Goal: Find contact information: Find contact information

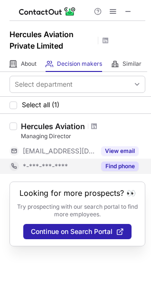
click at [120, 166] on button "Find phone" at bounding box center [120, 166] width 38 height 10
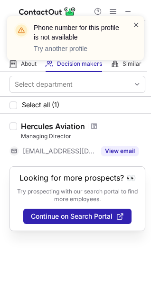
click at [136, 23] on span at bounding box center [137, 25] width 8 height 10
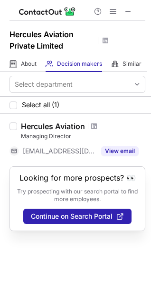
click at [131, 11] on div "Phone number for this profile is not available Try another profile" at bounding box center [76, 16] width 152 height 19
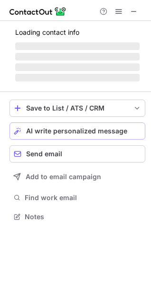
scroll to position [207, 151]
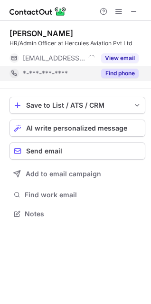
click at [118, 75] on button "Find phone" at bounding box center [120, 74] width 38 height 10
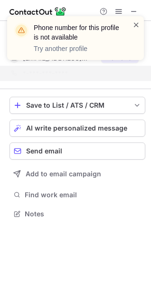
click at [138, 27] on span at bounding box center [137, 25] width 8 height 10
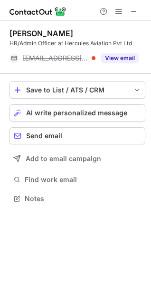
scroll to position [192, 151]
click at [133, 11] on span at bounding box center [134, 12] width 8 height 8
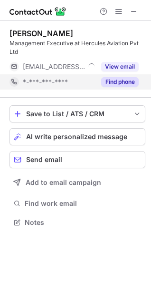
scroll to position [216, 151]
click at [126, 83] on button "Find phone" at bounding box center [120, 82] width 38 height 10
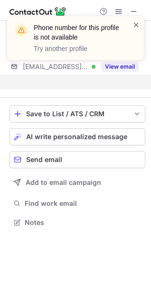
click at [133, 22] on span at bounding box center [137, 25] width 8 height 10
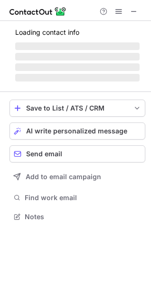
scroll to position [216, 151]
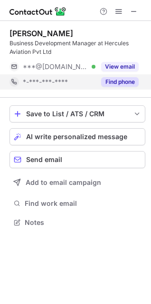
click at [126, 82] on button "Find phone" at bounding box center [120, 82] width 38 height 10
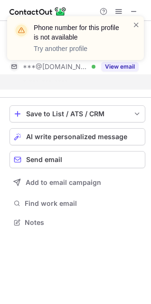
scroll to position [200, 151]
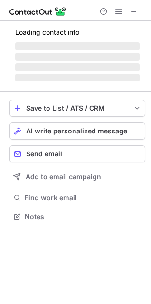
scroll to position [207, 151]
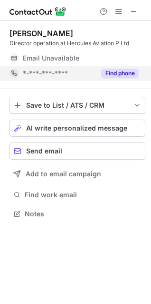
click at [123, 73] on button "Find phone" at bounding box center [120, 74] width 38 height 10
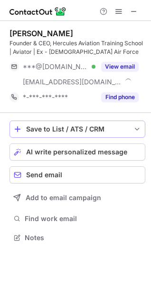
scroll to position [231, 151]
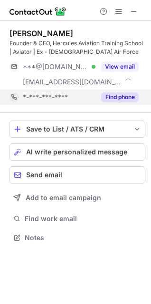
click at [114, 96] on button "Find phone" at bounding box center [120, 97] width 38 height 10
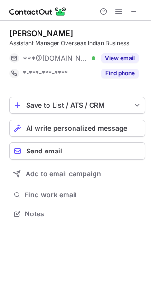
scroll to position [207, 151]
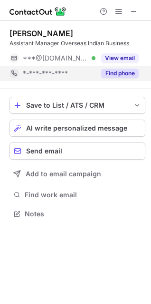
click at [117, 71] on button "Find phone" at bounding box center [120, 74] width 38 height 10
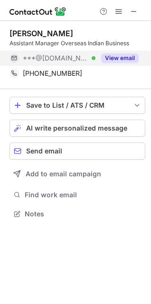
click at [117, 56] on button "View email" at bounding box center [120, 58] width 38 height 10
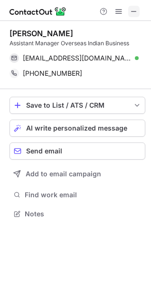
click at [135, 15] on span at bounding box center [134, 12] width 8 height 8
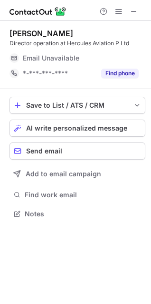
scroll to position [207, 151]
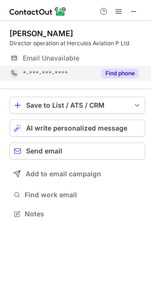
click at [113, 74] on button "Find phone" at bounding box center [120, 74] width 38 height 10
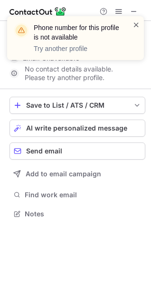
click at [138, 25] on span at bounding box center [137, 25] width 8 height 10
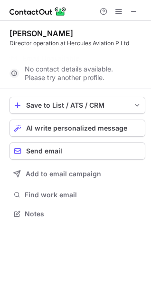
scroll to position [192, 151]
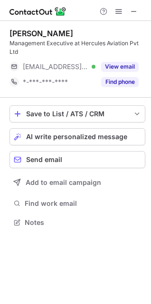
scroll to position [216, 151]
click at [136, 11] on span at bounding box center [134, 12] width 8 height 8
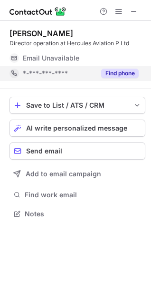
scroll to position [207, 151]
click at [118, 79] on div "Find phone" at bounding box center [117, 73] width 43 height 15
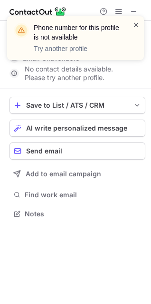
click at [140, 29] on span at bounding box center [137, 25] width 8 height 10
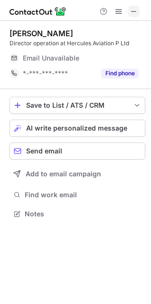
click at [135, 15] on span at bounding box center [134, 12] width 8 height 8
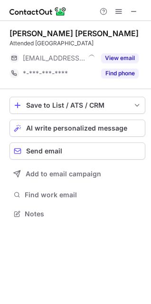
scroll to position [207, 151]
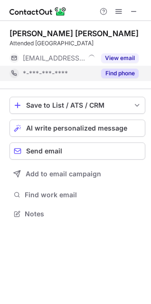
click at [126, 70] on button "Find phone" at bounding box center [120, 74] width 38 height 10
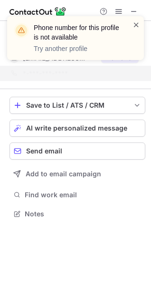
click at [137, 22] on span at bounding box center [137, 25] width 8 height 10
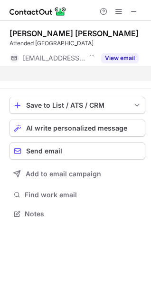
scroll to position [192, 151]
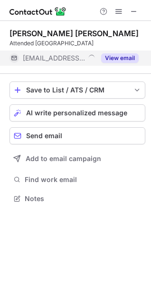
click at [115, 57] on button "View email" at bounding box center [120, 58] width 38 height 10
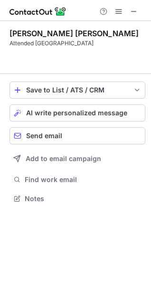
scroll to position [177, 151]
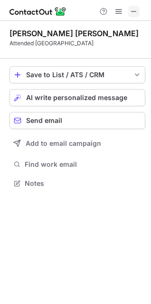
click at [138, 13] on button at bounding box center [133, 11] width 11 height 11
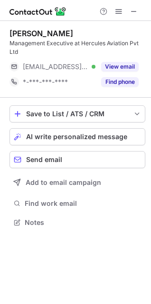
scroll to position [216, 151]
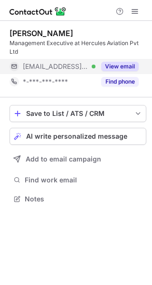
scroll to position [193, 152]
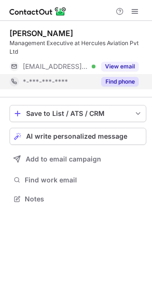
click at [113, 84] on button "Find phone" at bounding box center [120, 82] width 38 height 10
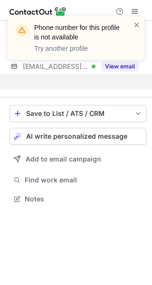
scroll to position [177, 152]
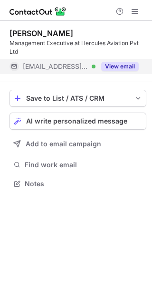
click at [124, 64] on button "View email" at bounding box center [120, 67] width 38 height 10
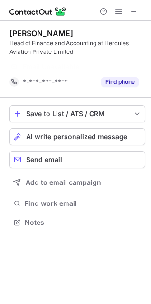
scroll to position [200, 151]
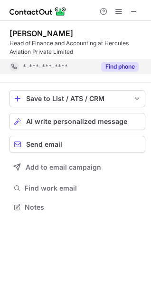
click at [118, 67] on button "Find phone" at bounding box center [120, 67] width 38 height 10
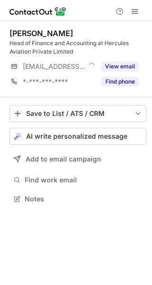
scroll to position [193, 152]
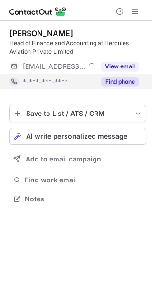
click at [112, 82] on button "Find phone" at bounding box center [120, 82] width 38 height 10
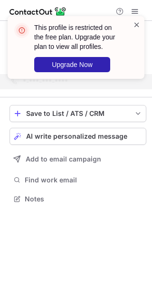
click at [139, 22] on span at bounding box center [137, 25] width 8 height 10
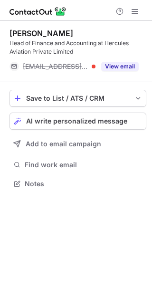
scroll to position [177, 152]
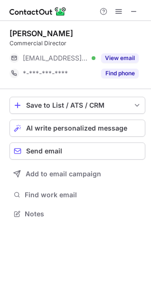
scroll to position [207, 151]
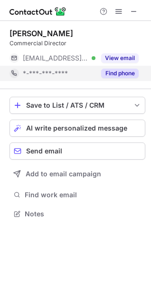
click at [113, 69] on button "Find phone" at bounding box center [120, 74] width 38 height 10
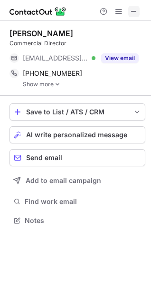
click at [135, 12] on span at bounding box center [134, 12] width 8 height 8
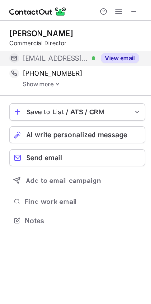
click at [106, 57] on button "View email" at bounding box center [120, 58] width 38 height 10
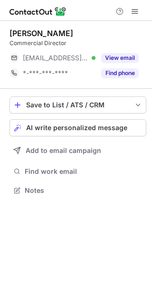
scroll to position [184, 152]
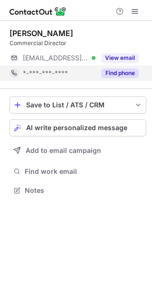
click at [112, 75] on button "Find phone" at bounding box center [120, 74] width 38 height 10
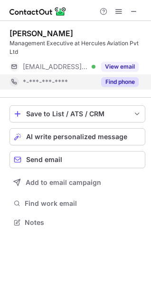
scroll to position [216, 151]
click at [108, 84] on button "Find phone" at bounding box center [120, 82] width 38 height 10
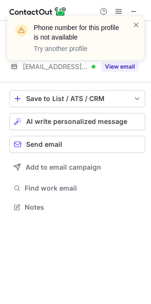
scroll to position [200, 151]
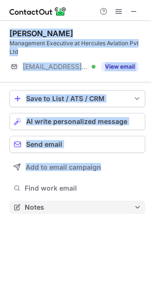
drag, startPoint x: 6, startPoint y: 30, endPoint x: 60, endPoint y: 206, distance: 183.3
click at [60, 206] on div "[PERSON_NAME] Management Executive at Hercules Aviation Pvt Ltd [EMAIL_ADDRESS]…" at bounding box center [75, 121] width 151 height 200
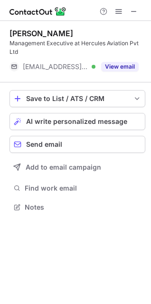
click at [55, 222] on div "[PERSON_NAME] Management Executive at Hercules Aviation Pvt Ltd [EMAIL_ADDRESS]…" at bounding box center [75, 162] width 151 height 283
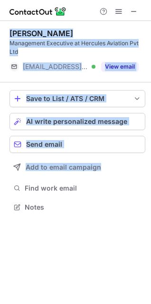
drag, startPoint x: 55, startPoint y: 222, endPoint x: 7, endPoint y: 34, distance: 193.5
click at [7, 34] on div "[PERSON_NAME] Management Executive at Hercules Aviation Pvt Ltd [EMAIL_ADDRESS]…" at bounding box center [75, 162] width 151 height 283
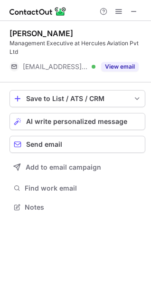
click at [62, 230] on div "[PERSON_NAME] Management Executive at Hercules Aviation Pvt Ltd [EMAIL_ADDRESS]…" at bounding box center [75, 162] width 151 height 283
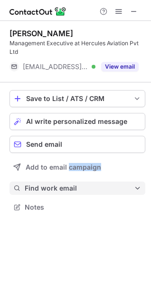
drag, startPoint x: 62, startPoint y: 230, endPoint x: 40, endPoint y: 184, distance: 51.3
click at [40, 184] on div "[PERSON_NAME] Management Executive at Hercules Aviation Pvt Ltd [EMAIL_ADDRESS]…" at bounding box center [75, 162] width 151 height 283
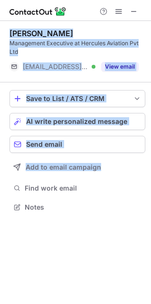
drag, startPoint x: 9, startPoint y: 33, endPoint x: 59, endPoint y: 216, distance: 189.9
click at [59, 216] on div "[PERSON_NAME] Management Executive at Hercules Aviation Pvt Ltd [EMAIL_ADDRESS]…" at bounding box center [75, 121] width 151 height 200
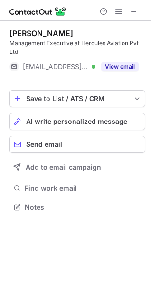
click at [53, 221] on div "Save to List / ATS / CRM List Select Lever Connect Greenhouse Connect Salesforc…" at bounding box center [78, 151] width 136 height 139
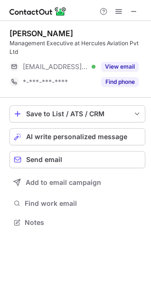
scroll to position [216, 151]
